Goal: Transaction & Acquisition: Purchase product/service

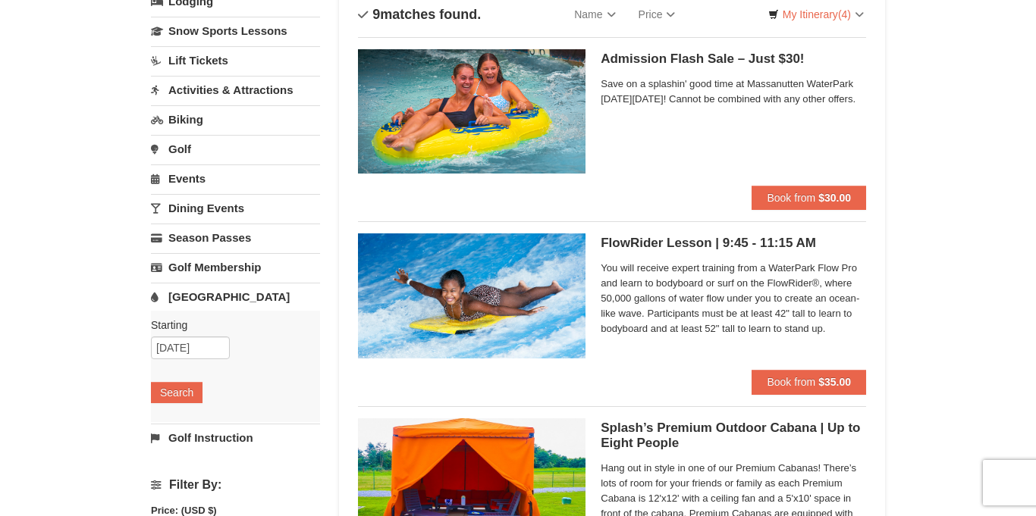
scroll to position [118, 0]
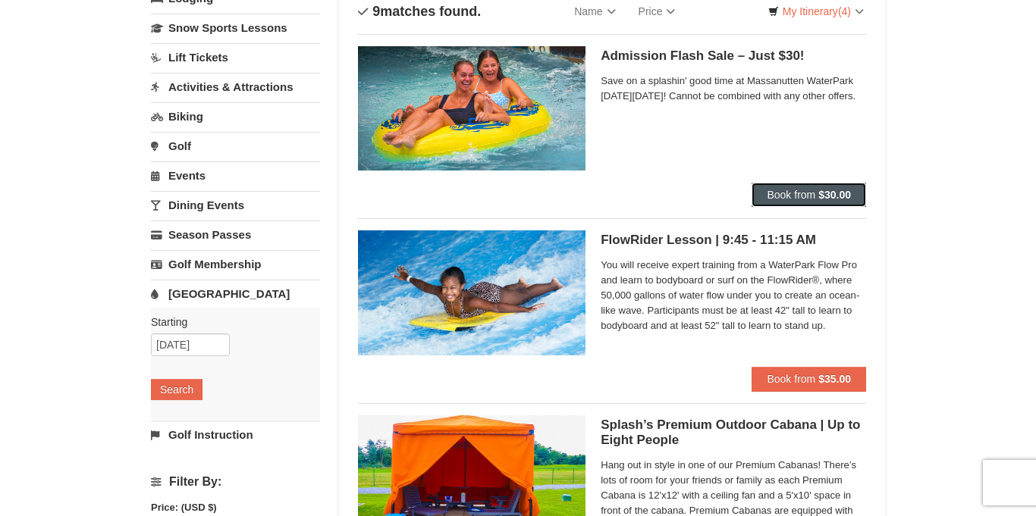
click at [838, 193] on strong "$30.00" at bounding box center [834, 195] width 33 height 12
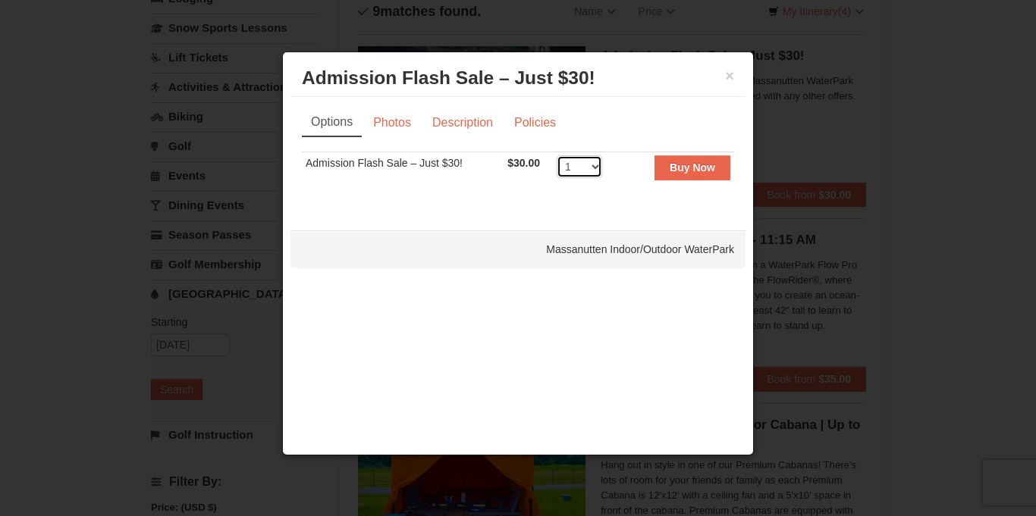
click at [600, 167] on select "1 2 3 4 5 6 7 8 9 10 11 12 13 14 15 16 17 18 19 20 21 22 23 24 25 26 27 28 29 3…" at bounding box center [580, 166] width 46 height 23
click at [557, 155] on select "1 2 3 4 5 6 7 8 9 10 11 12 13 14 15 16 17 18 19 20 21 22 23 24 25 26 27 28 29 3…" at bounding box center [580, 166] width 46 height 23
click at [592, 166] on select "1 2 3 4 5 6 7 8 9 10 11 12 13 14 15 16 17 18 19 20 21 22 23 24 25 26 27 28 29 3…" at bounding box center [580, 166] width 46 height 23
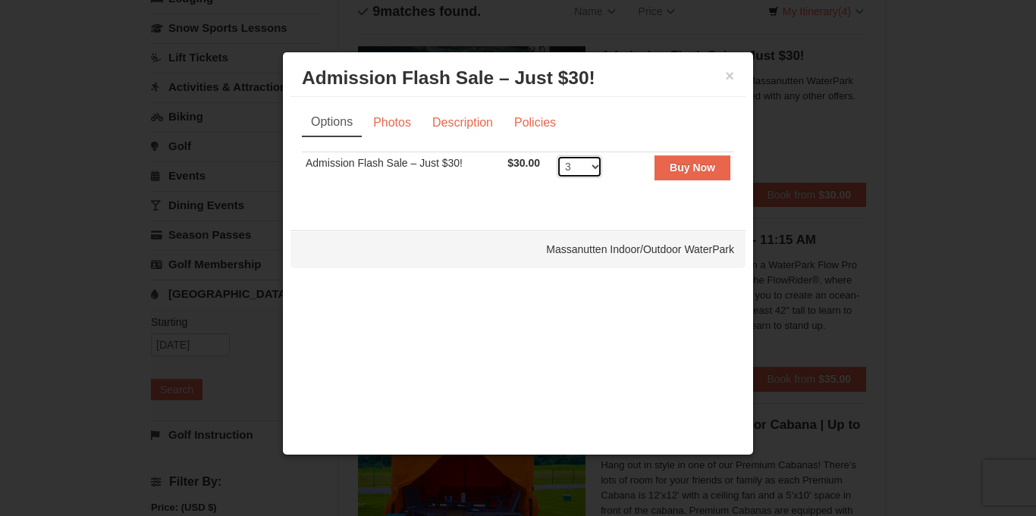
select select "4"
click at [557, 155] on select "1 2 3 4 5 6 7 8 9 10 11 12 13 14 15 16 17 18 19 20 21 22 23 24 25 26 27 28 29 3…" at bounding box center [580, 166] width 46 height 23
click at [670, 174] on button "Buy Now" at bounding box center [692, 167] width 76 height 24
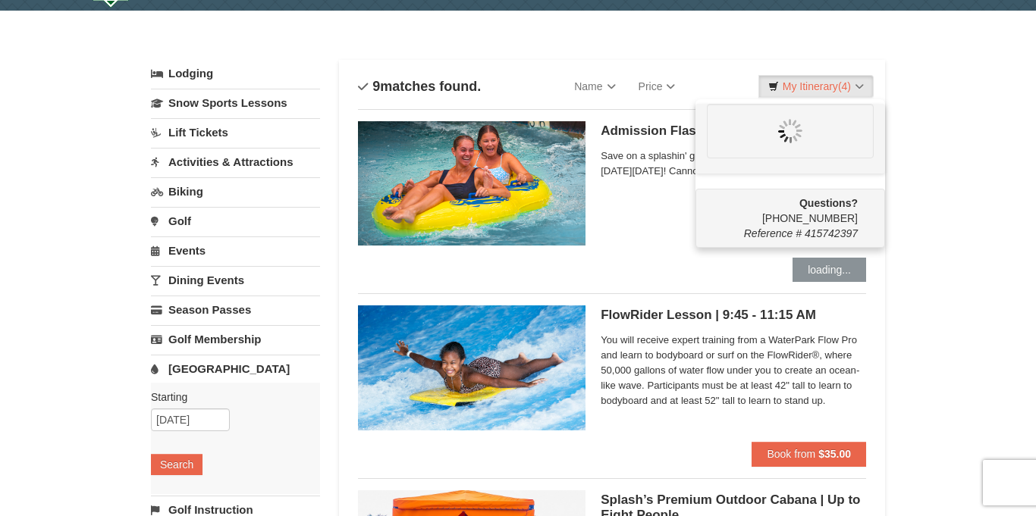
scroll to position [0, 0]
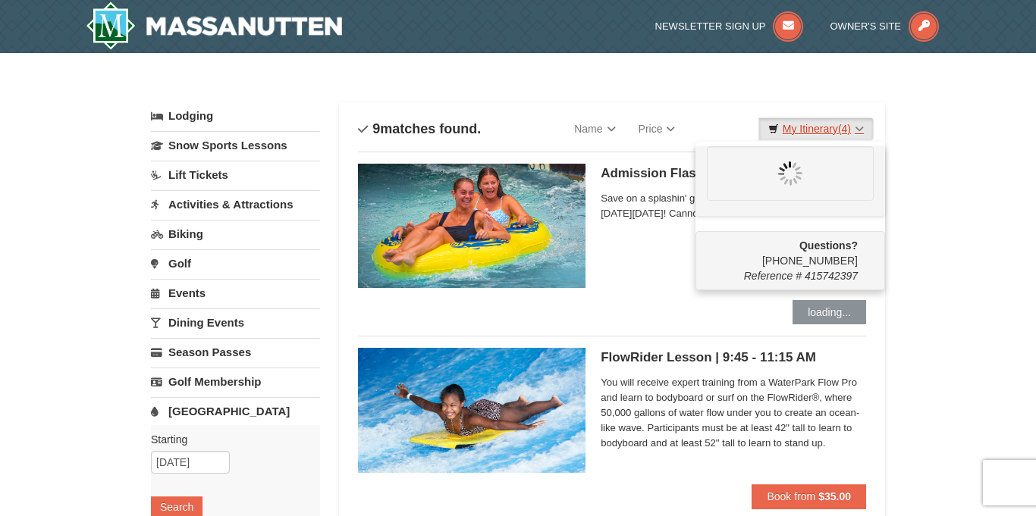
click at [806, 127] on link "My Itinerary (4)" at bounding box center [815, 129] width 115 height 23
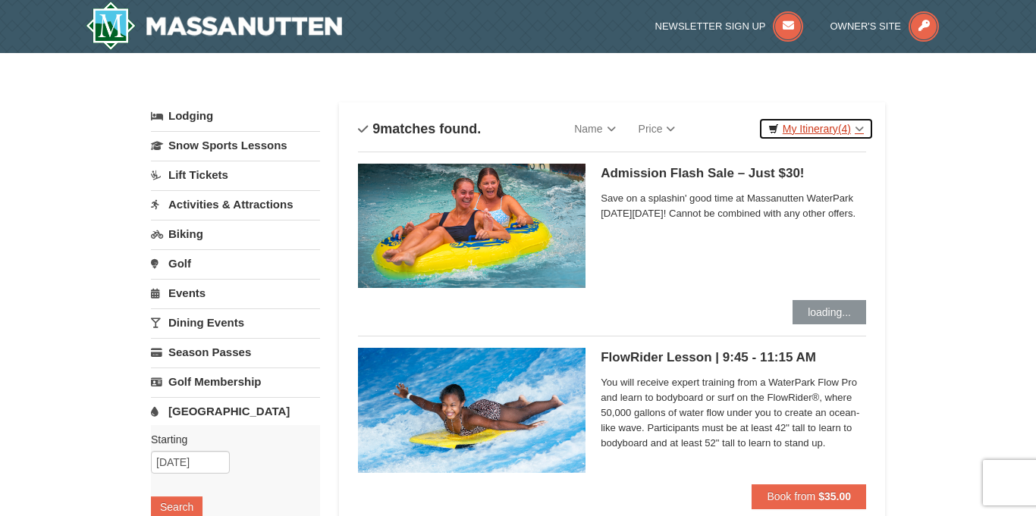
click at [806, 127] on link "My Itinerary (4)" at bounding box center [815, 129] width 115 height 23
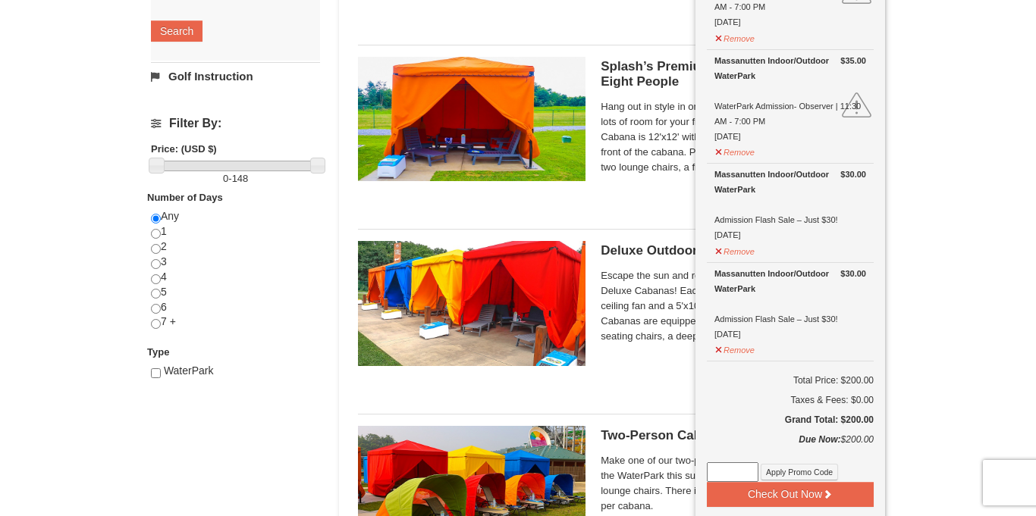
scroll to position [450, 0]
